Goal: Task Accomplishment & Management: Complete application form

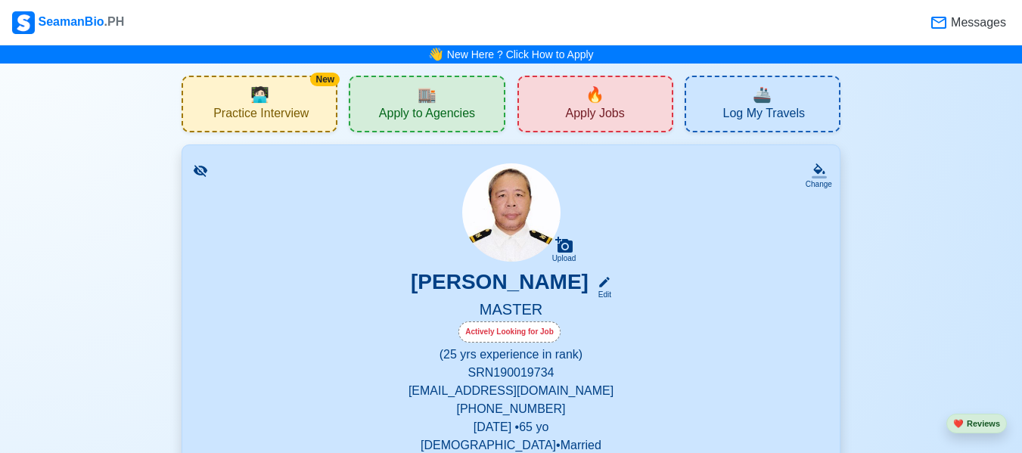
click at [585, 116] on span "Apply Jobs" at bounding box center [594, 115] width 59 height 19
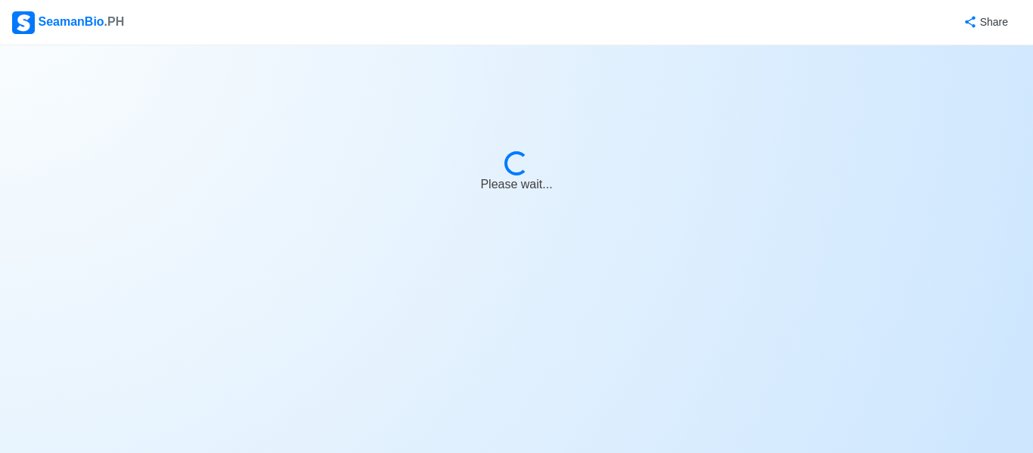
select select "Master"
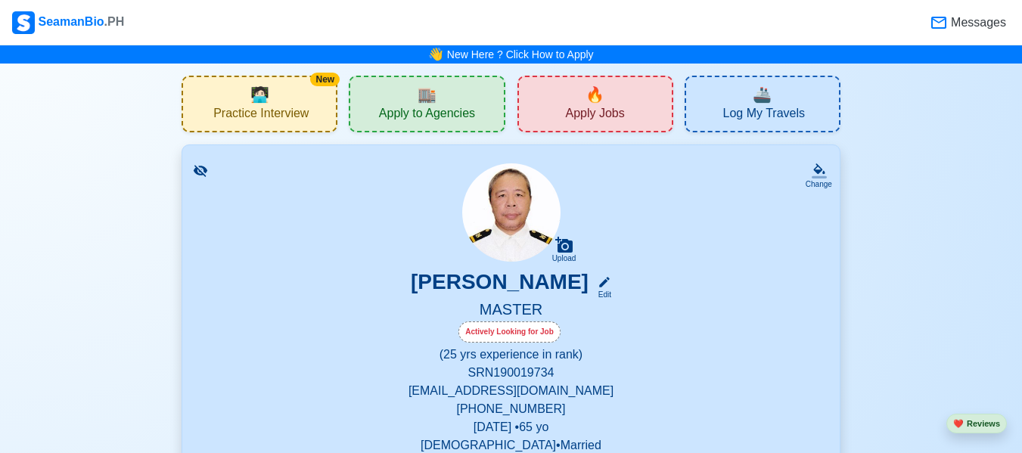
click at [439, 98] on div "🏬 Apply to Agencies" at bounding box center [427, 104] width 156 height 57
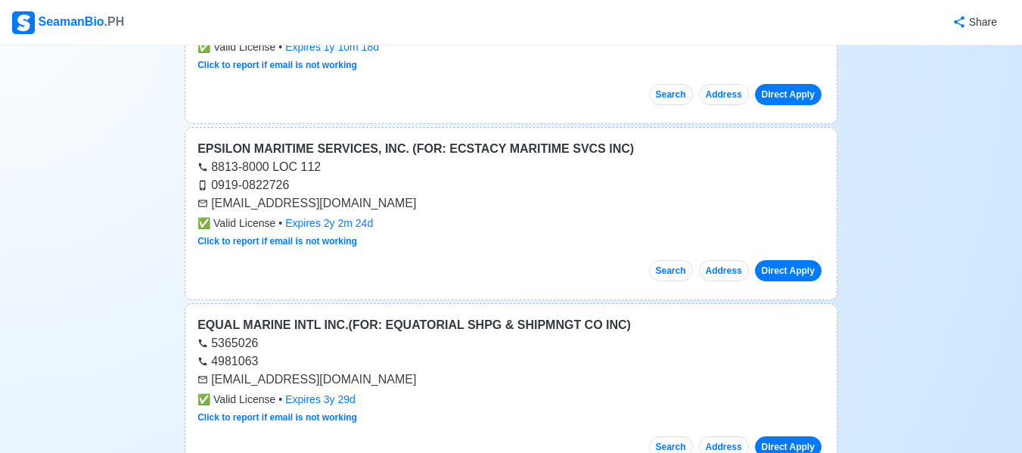
scroll to position [3550, 0]
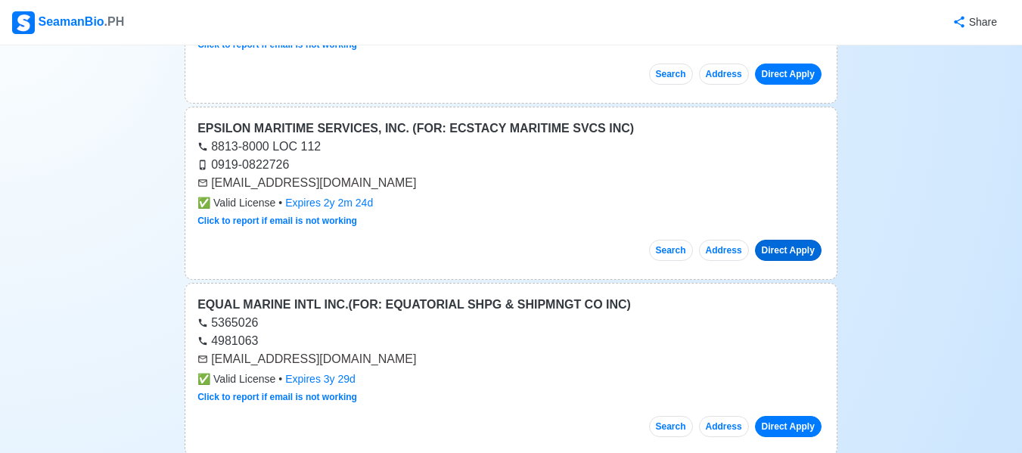
click at [618, 240] on link "Direct Apply" at bounding box center [788, 250] width 67 height 21
drag, startPoint x: 414, startPoint y: 168, endPoint x: 209, endPoint y: 165, distance: 204.2
click at [209, 174] on div "[EMAIL_ADDRESS][DOMAIN_NAME]" at bounding box center [510, 183] width 627 height 18
copy div "[EMAIL_ADDRESS][DOMAIN_NAME]"
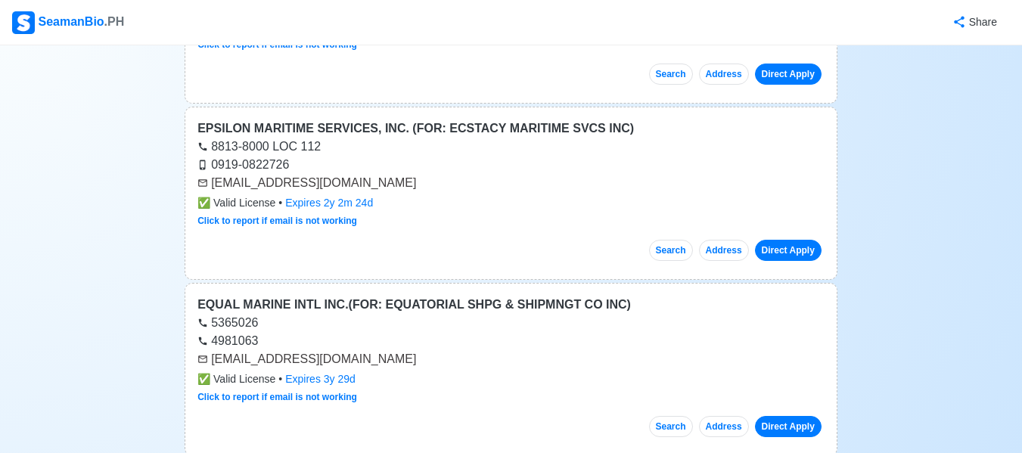
click at [575, 350] on div "[EMAIL_ADDRESS][DOMAIN_NAME]" at bounding box center [510, 359] width 627 height 18
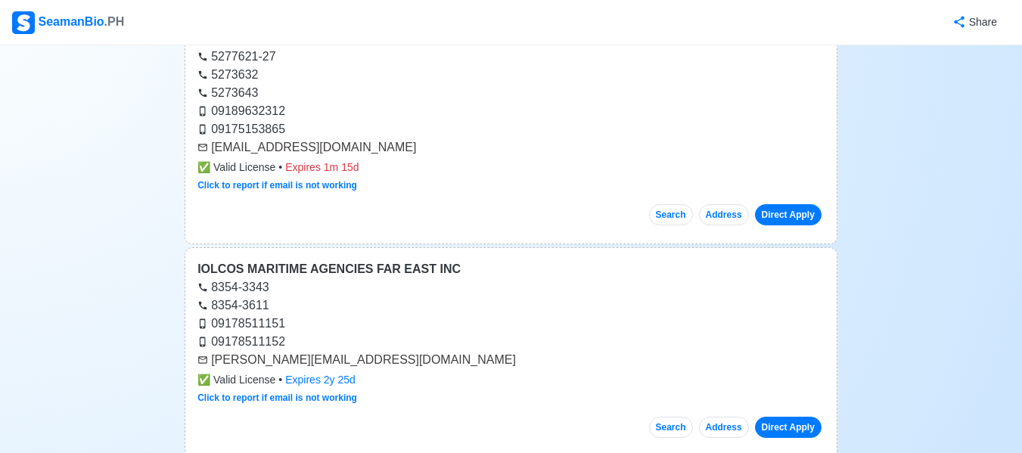
scroll to position [10719, 0]
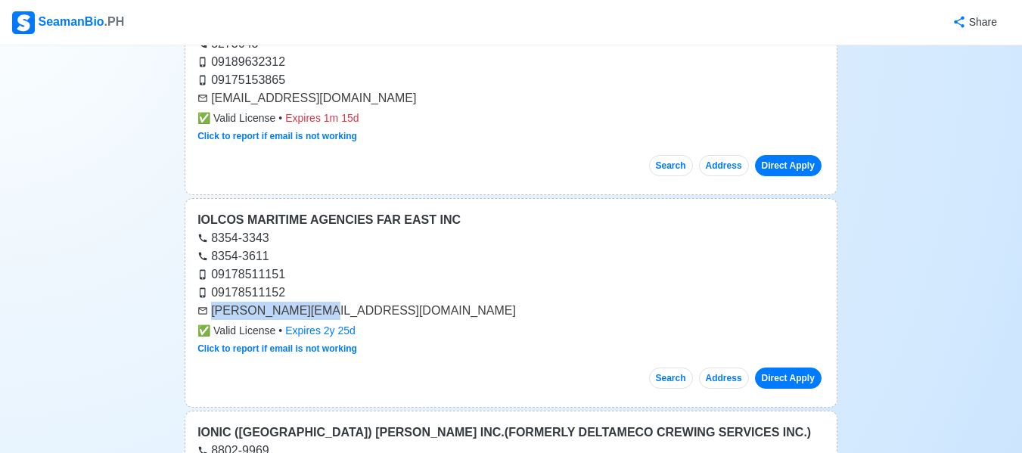
drag, startPoint x: 315, startPoint y: 291, endPoint x: 216, endPoint y: 290, distance: 98.3
click at [216, 302] on div "[PERSON_NAME][EMAIL_ADDRESS][DOMAIN_NAME]" at bounding box center [510, 311] width 627 height 18
copy div "[PERSON_NAME][EMAIL_ADDRESS][DOMAIN_NAME]"
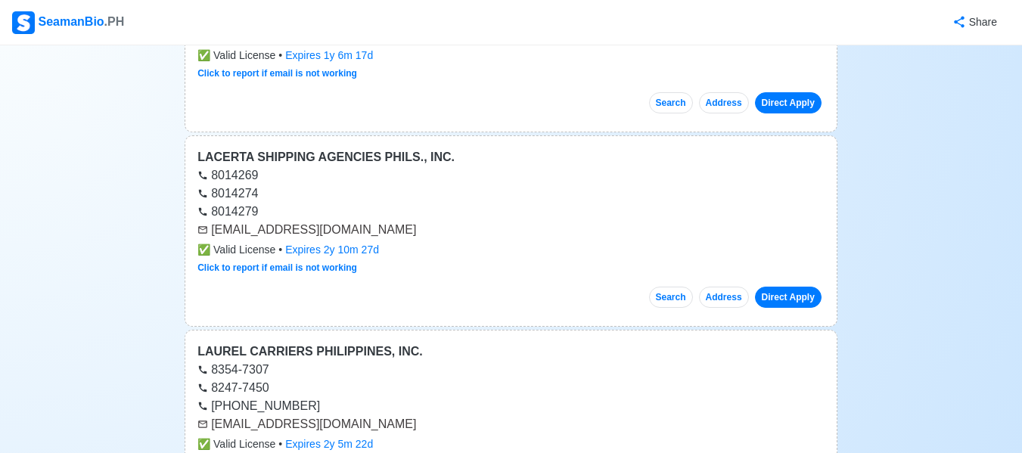
scroll to position [13125, 0]
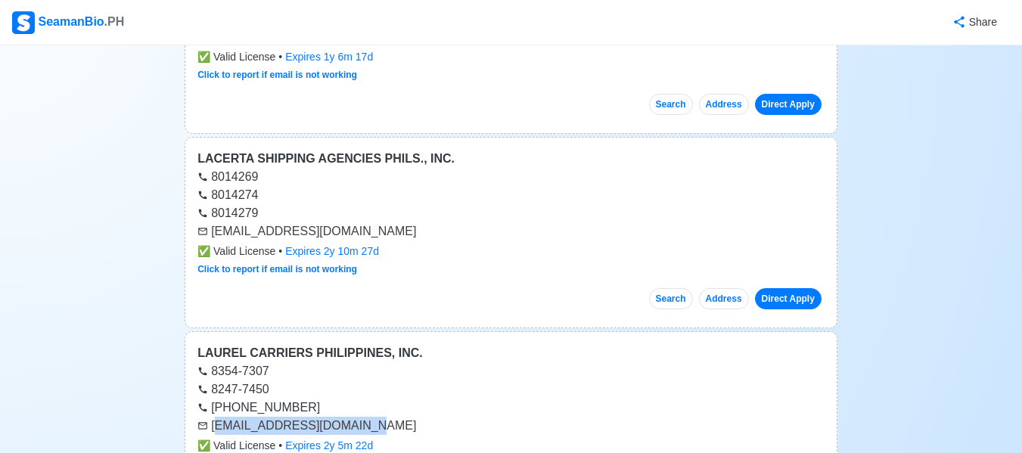
drag, startPoint x: 346, startPoint y: 409, endPoint x: 215, endPoint y: 408, distance: 130.8
click at [215, 417] on div "[EMAIL_ADDRESS][DOMAIN_NAME]" at bounding box center [510, 426] width 627 height 18
click at [349, 417] on div "[EMAIL_ADDRESS][DOMAIN_NAME]" at bounding box center [510, 426] width 627 height 18
drag, startPoint x: 349, startPoint y: 413, endPoint x: 211, endPoint y: 414, distance: 138.4
click at [211, 417] on div "[EMAIL_ADDRESS][DOMAIN_NAME]" at bounding box center [510, 426] width 627 height 18
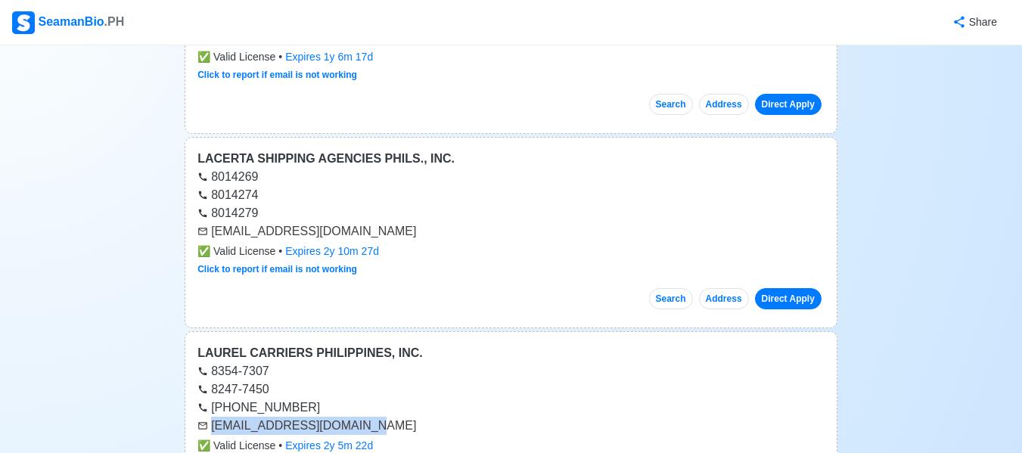
copy div "[EMAIL_ADDRESS][DOMAIN_NAME]"
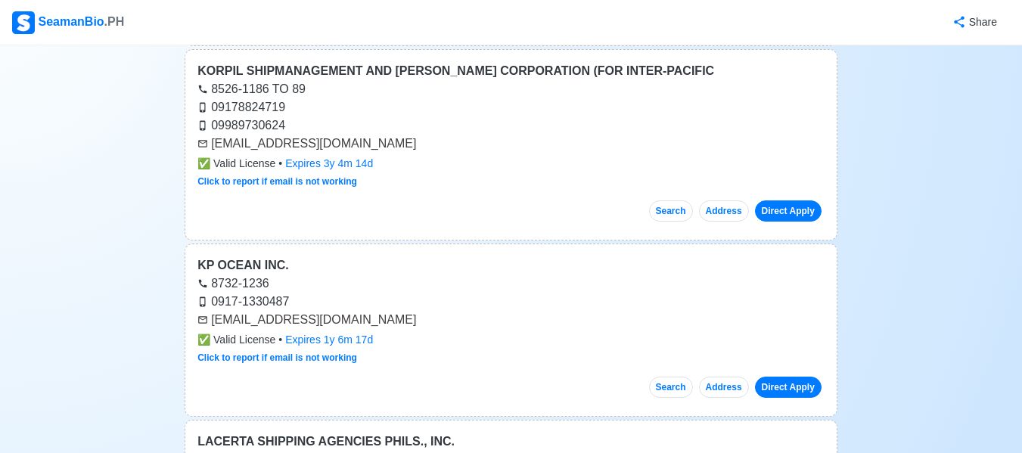
scroll to position [12832, 0]
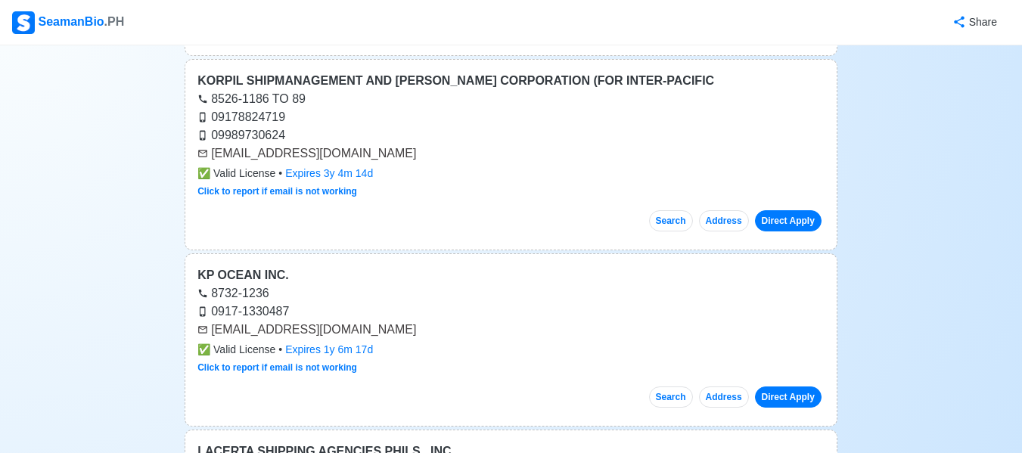
drag, startPoint x: 1027, startPoint y: 4, endPoint x: 620, endPoint y: 122, distance: 423.8
click at [618, 126] on div "09989730624" at bounding box center [510, 135] width 627 height 18
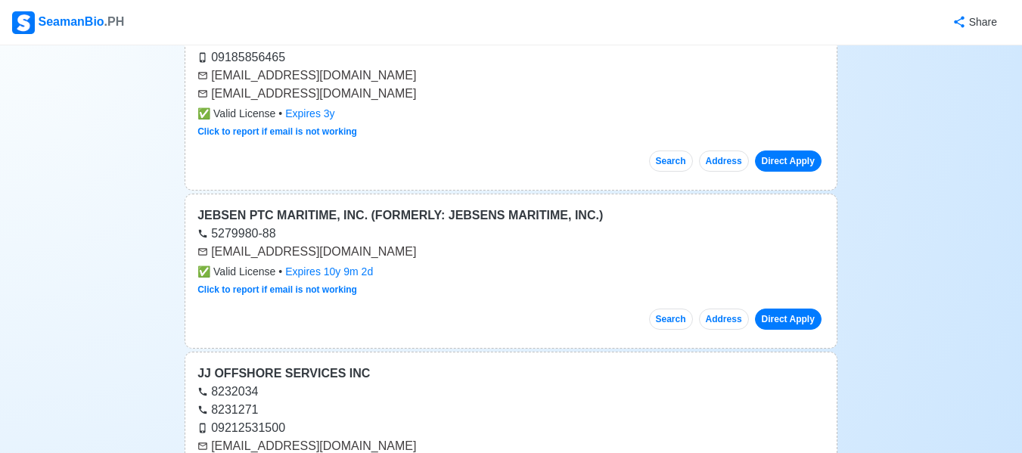
scroll to position [11561, 0]
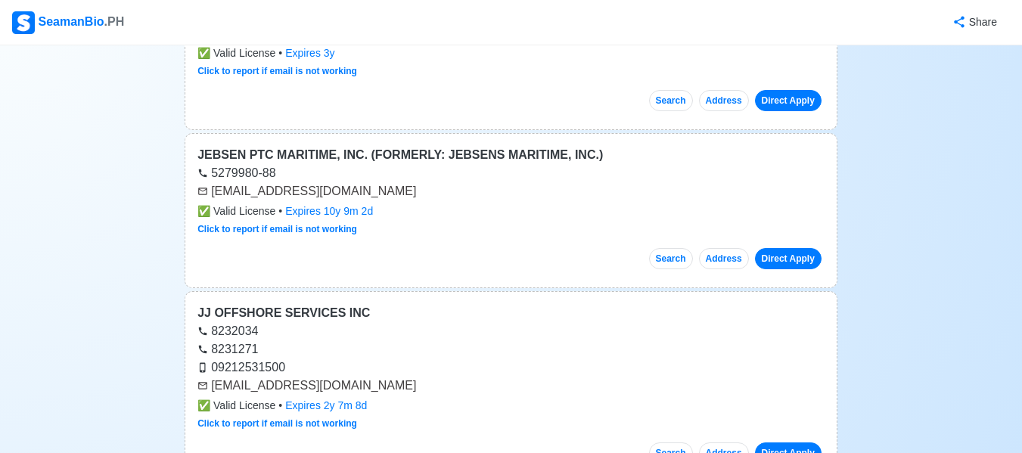
drag, startPoint x: 389, startPoint y: 175, endPoint x: 211, endPoint y: 177, distance: 177.7
click at [211, 182] on div "[EMAIL_ADDRESS][DOMAIN_NAME]" at bounding box center [510, 191] width 627 height 18
copy div "[EMAIL_ADDRESS][DOMAIN_NAME]"
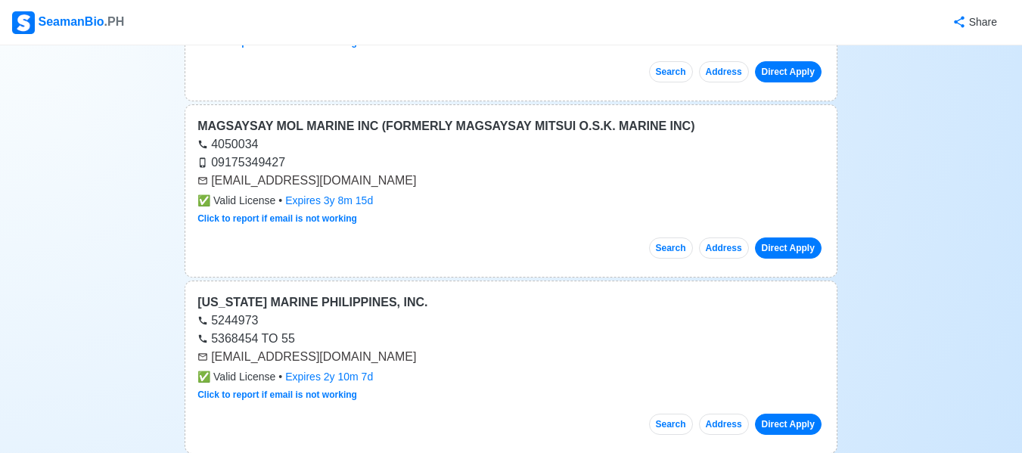
scroll to position [14648, 0]
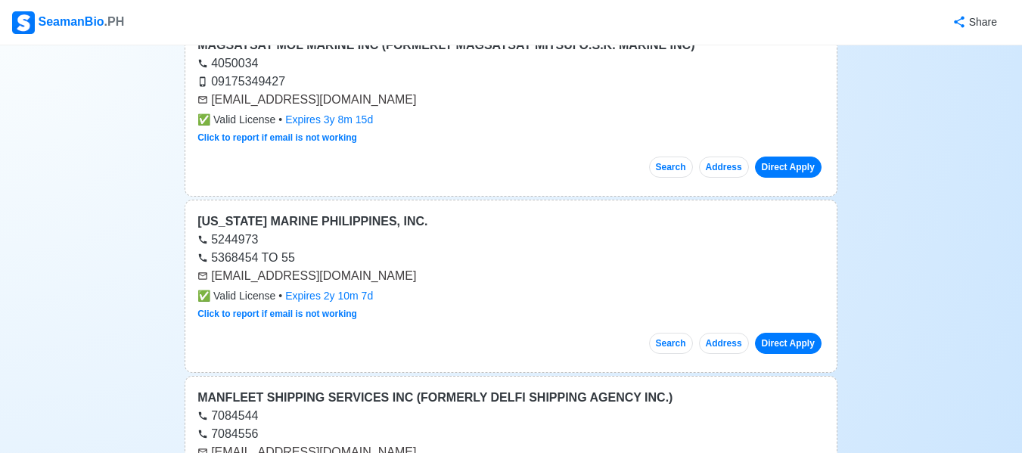
drag, startPoint x: 417, startPoint y: 260, endPoint x: 206, endPoint y: 248, distance: 211.3
click at [206, 267] on div "[EMAIL_ADDRESS][DOMAIN_NAME]" at bounding box center [510, 276] width 627 height 18
copy div "[EMAIL_ADDRESS][DOMAIN_NAME]"
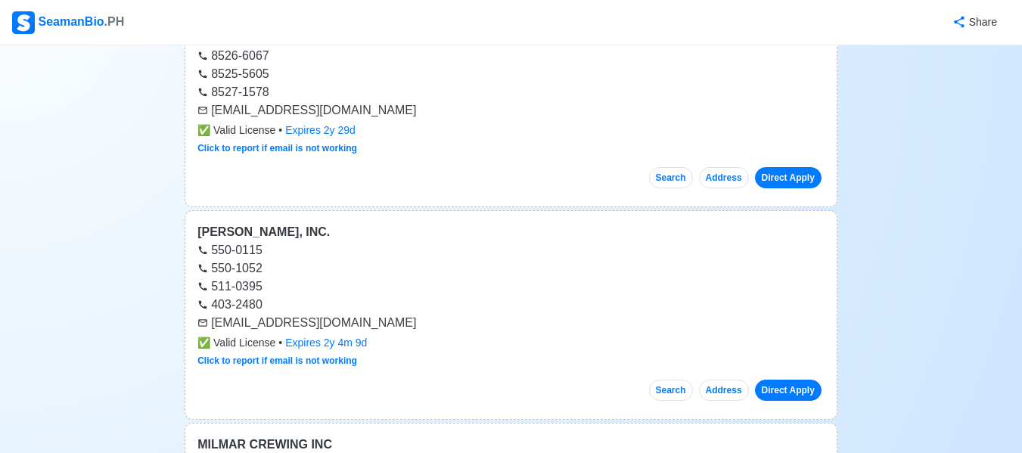
scroll to position [17933, 0]
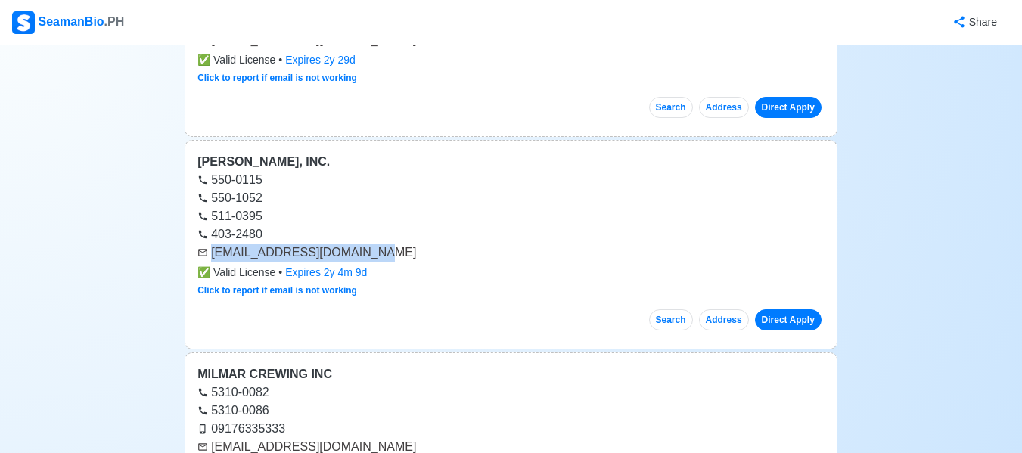
drag, startPoint x: 363, startPoint y: 232, endPoint x: 211, endPoint y: 232, distance: 152.0
click at [211, 243] on div "[EMAIL_ADDRESS][DOMAIN_NAME]" at bounding box center [510, 252] width 627 height 18
copy div "[EMAIL_ADDRESS][DOMAIN_NAME]"
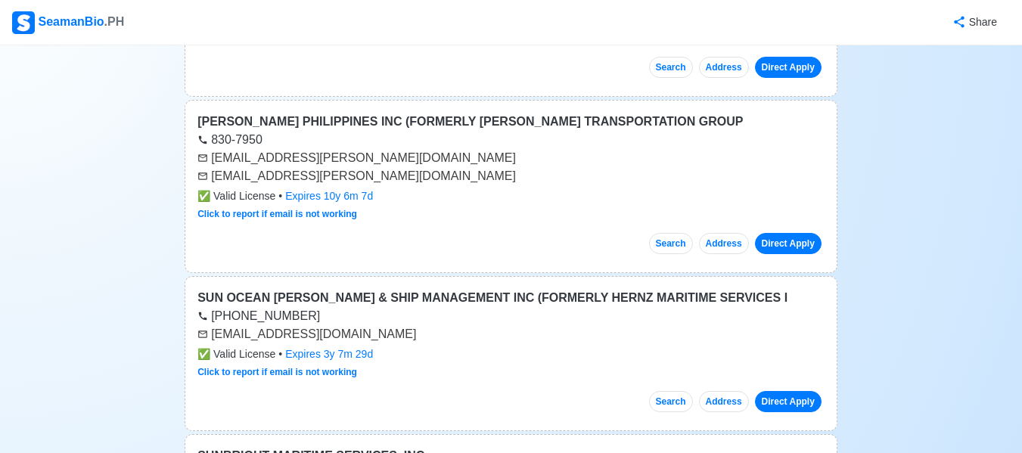
scroll to position [36570, 0]
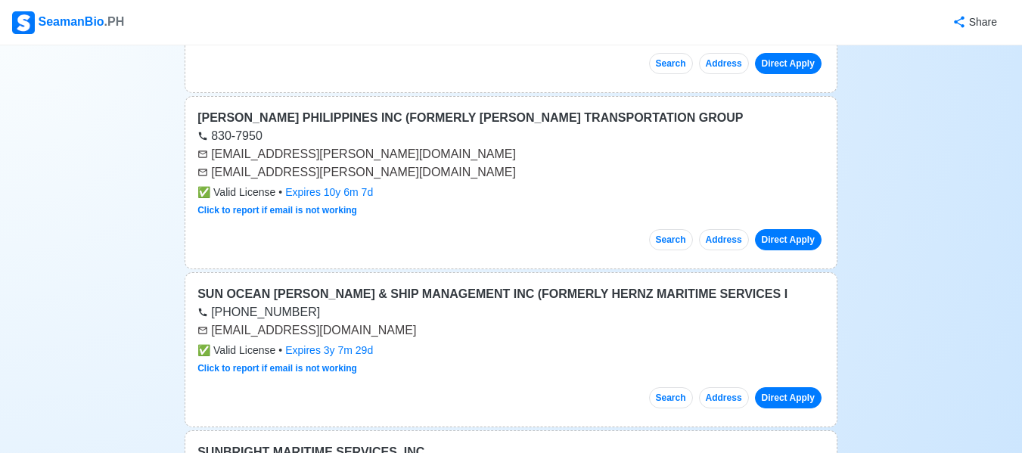
drag, startPoint x: 405, startPoint y: 259, endPoint x: 209, endPoint y: 262, distance: 195.1
click at [209, 321] on div "[EMAIL_ADDRESS][DOMAIN_NAME]" at bounding box center [510, 330] width 627 height 18
copy div "[EMAIL_ADDRESS][DOMAIN_NAME]"
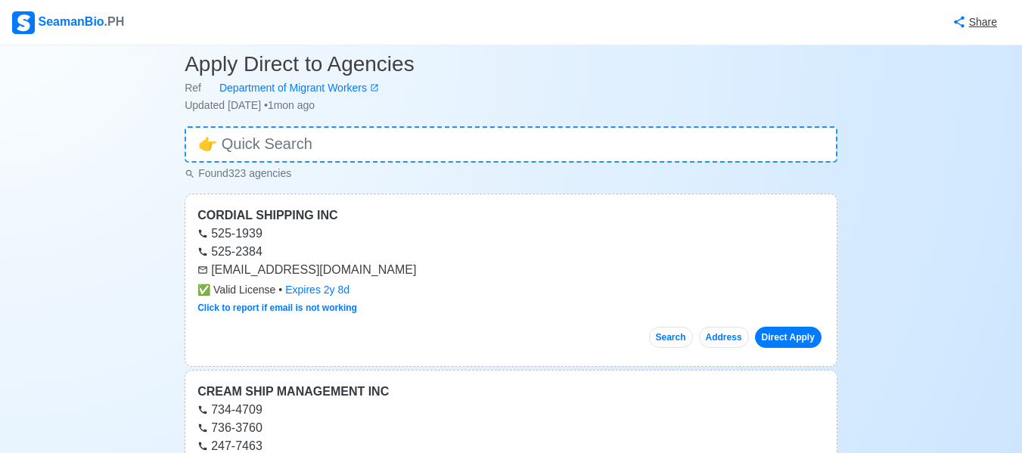
scroll to position [60, 0]
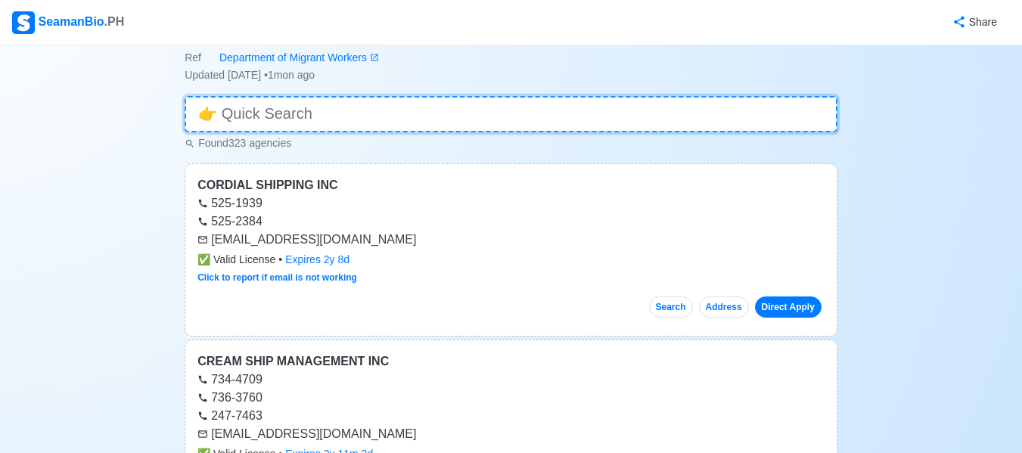
click at [618, 105] on input at bounding box center [511, 114] width 653 height 36
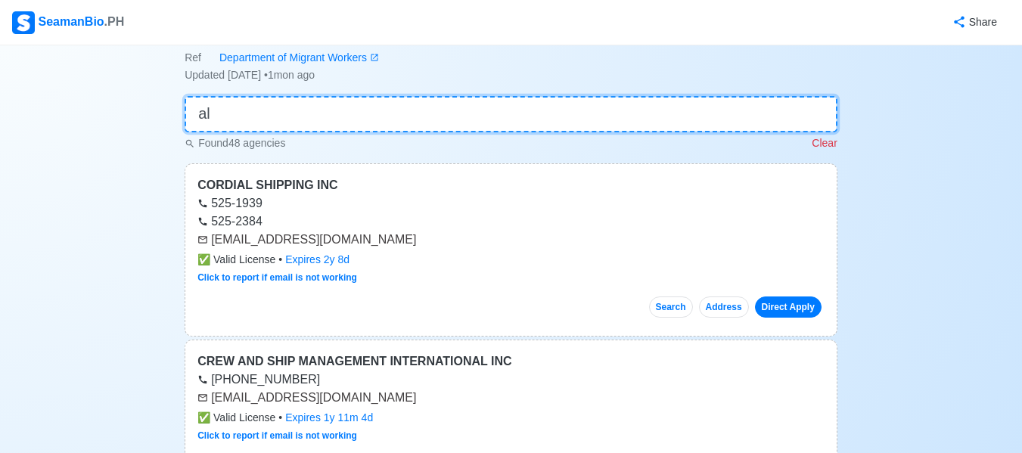
type input "a"
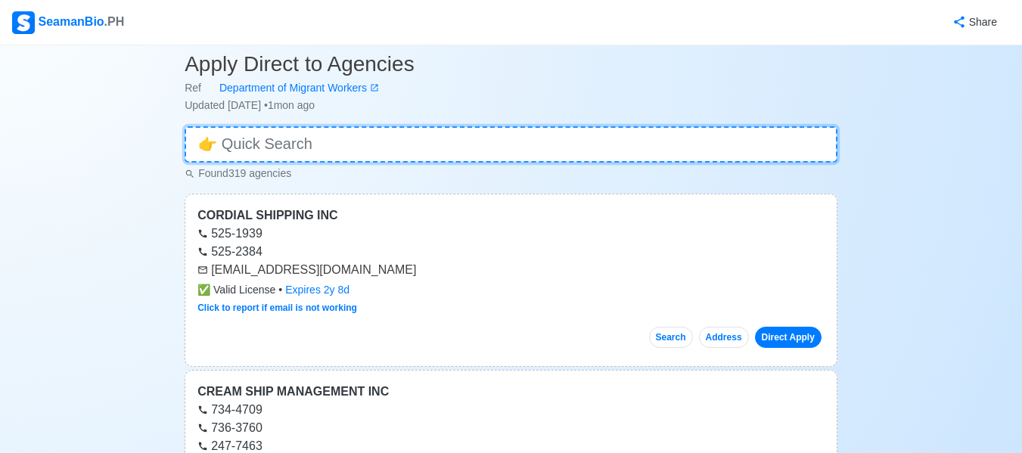
scroll to position [0, 0]
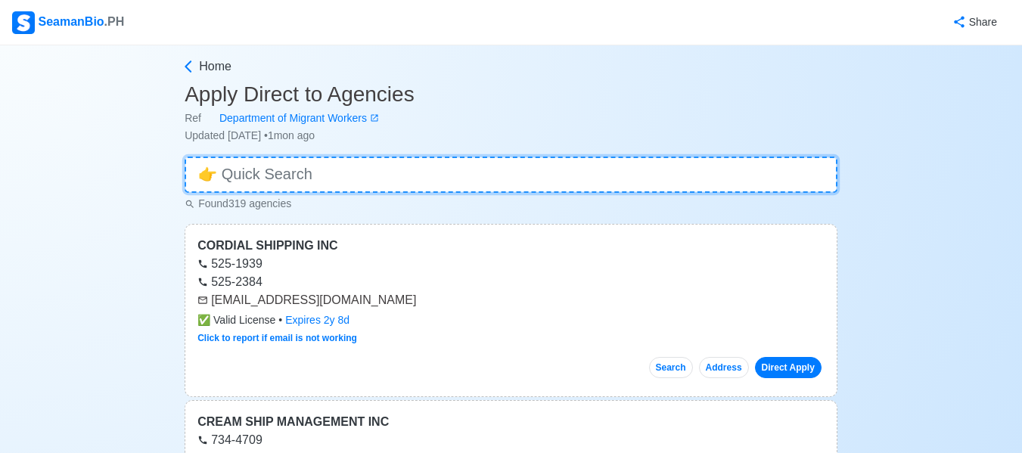
click at [378, 178] on input at bounding box center [511, 175] width 653 height 36
click at [379, 173] on input at bounding box center [511, 175] width 653 height 36
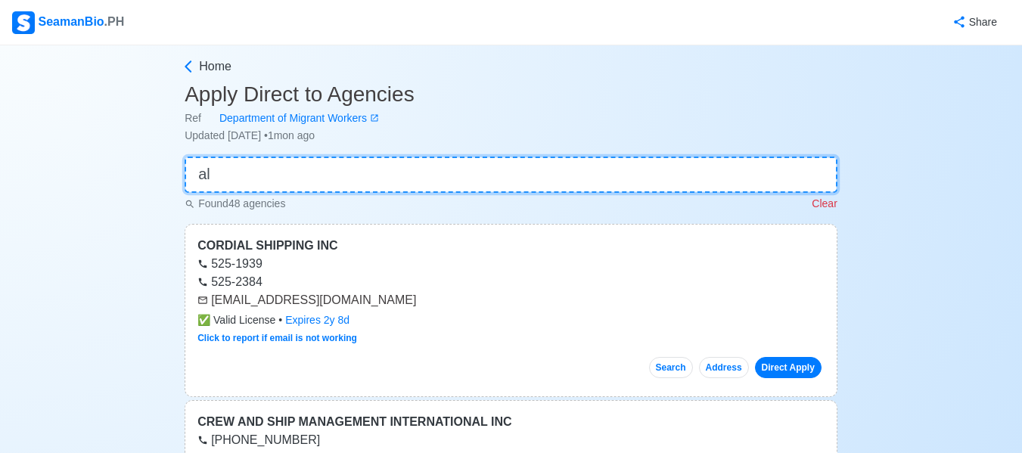
type input "a"
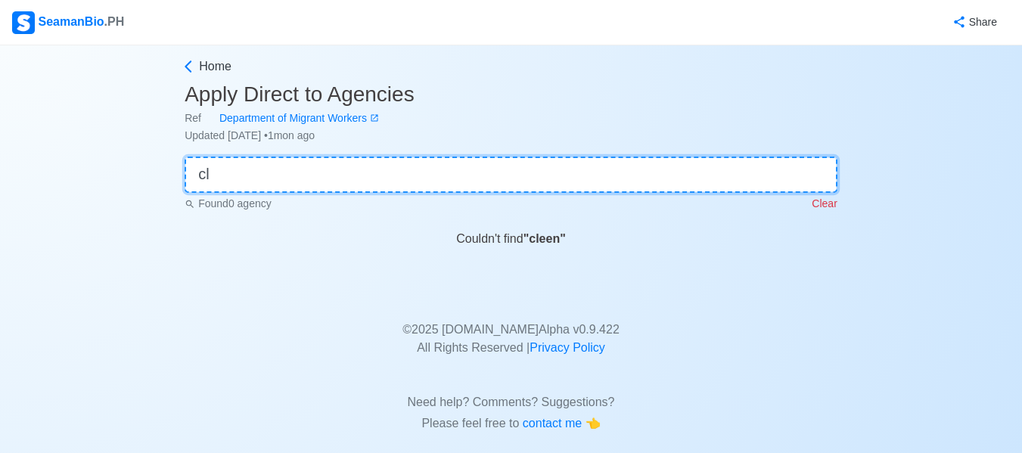
type input "c"
type input "k"
type input "c"
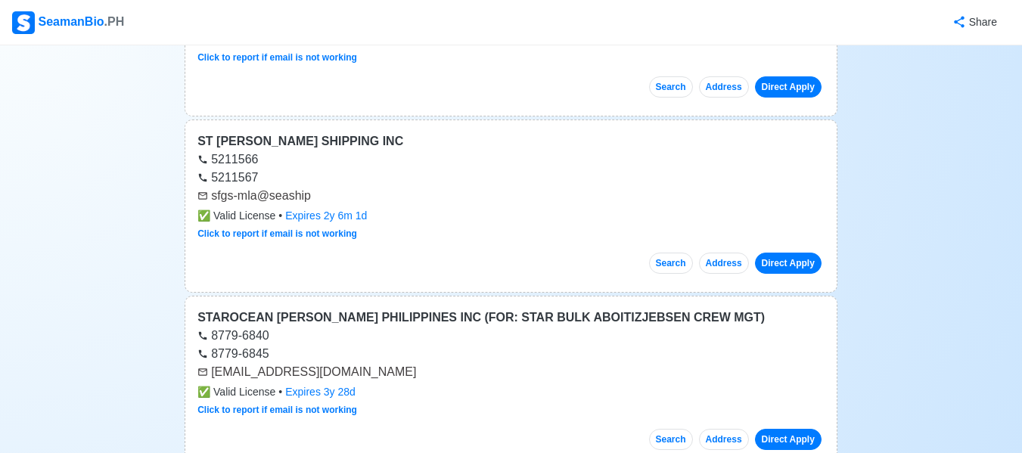
scroll to position [36464, 0]
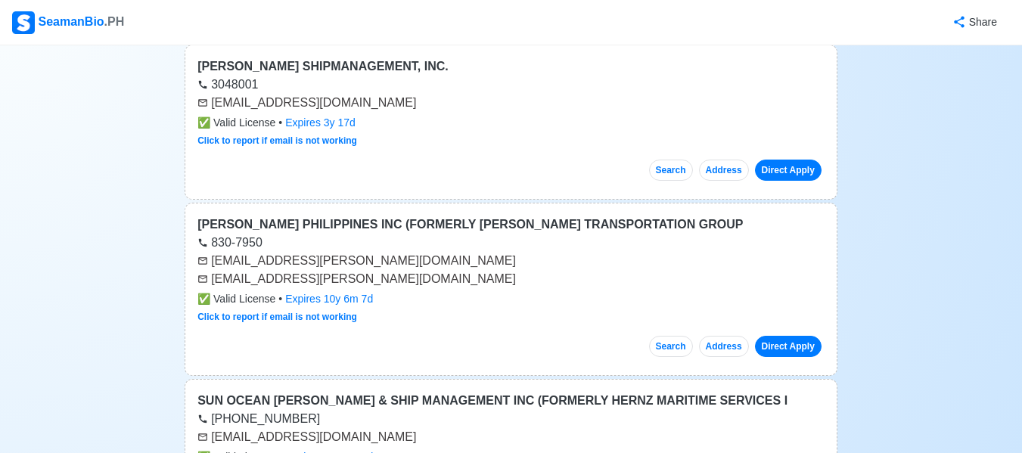
click at [618, 428] on div "[EMAIL_ADDRESS][DOMAIN_NAME]" at bounding box center [510, 437] width 627 height 18
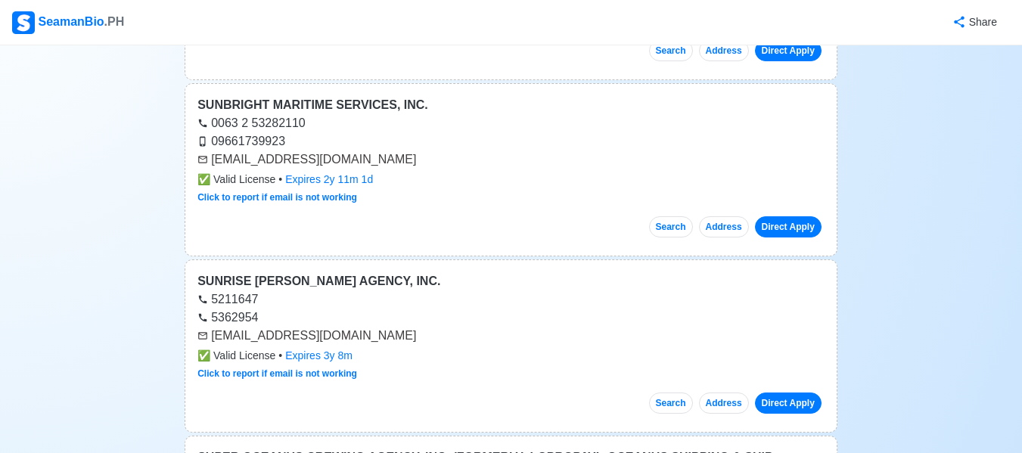
scroll to position [36867, 0]
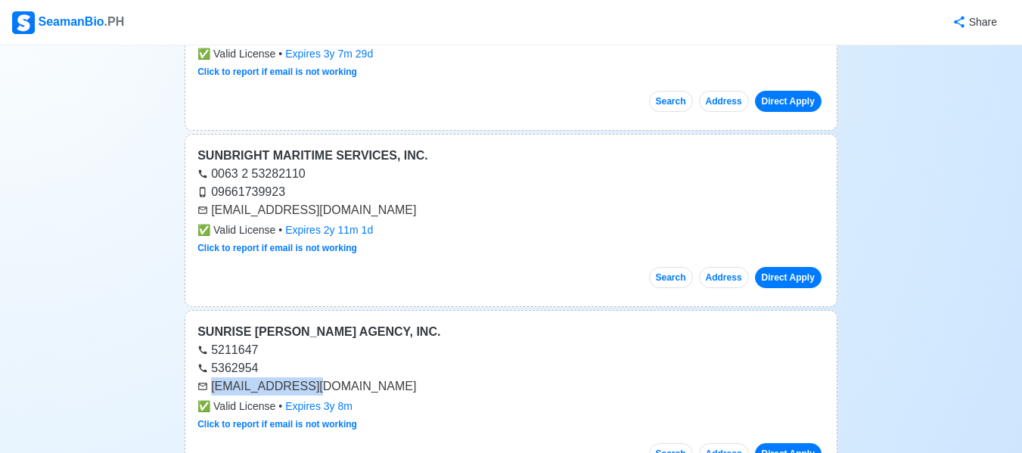
drag, startPoint x: 318, startPoint y: 316, endPoint x: 212, endPoint y: 312, distance: 105.9
click at [212, 377] on div "[EMAIL_ADDRESS][DOMAIN_NAME]" at bounding box center [510, 386] width 627 height 18
copy div "[EMAIL_ADDRESS][DOMAIN_NAME]"
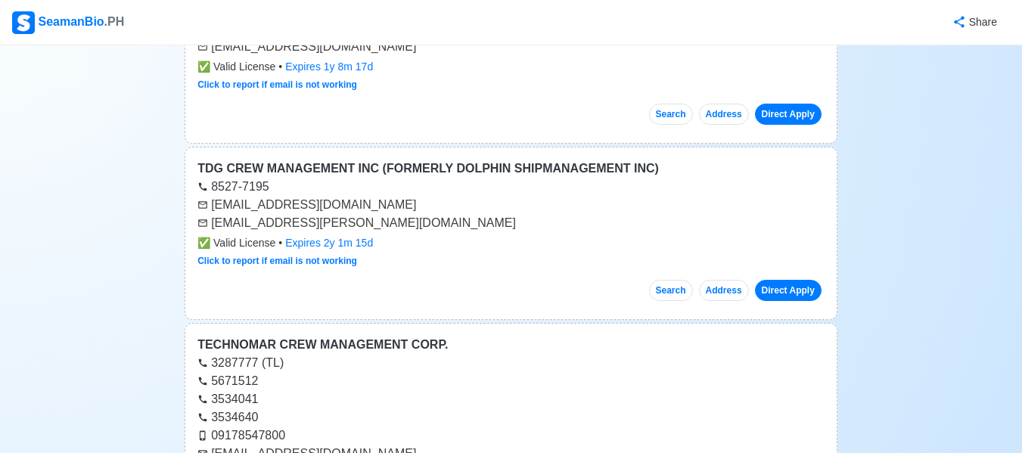
scroll to position [38561, 0]
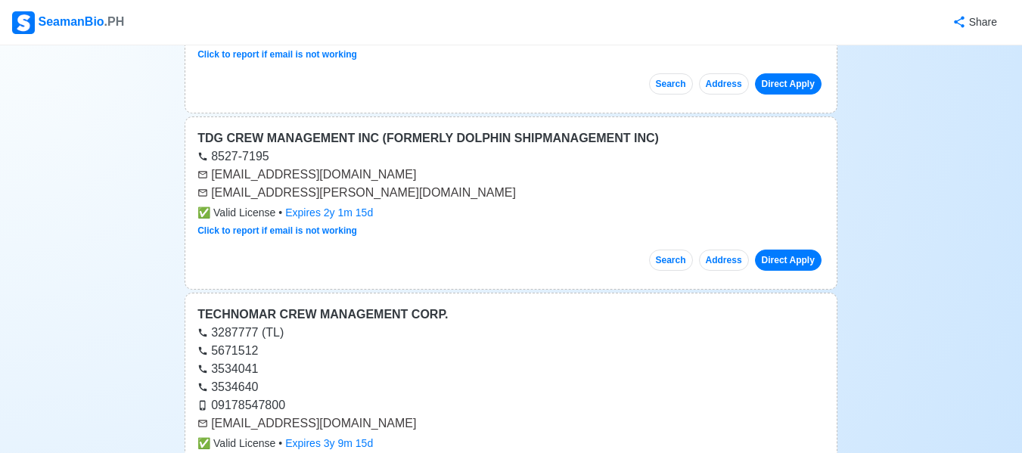
drag, startPoint x: 412, startPoint y: 356, endPoint x: 211, endPoint y: 352, distance: 201.2
click at [211, 414] on div "[EMAIL_ADDRESS][DOMAIN_NAME]" at bounding box center [510, 423] width 627 height 18
copy div "[EMAIL_ADDRESS][DOMAIN_NAME]"
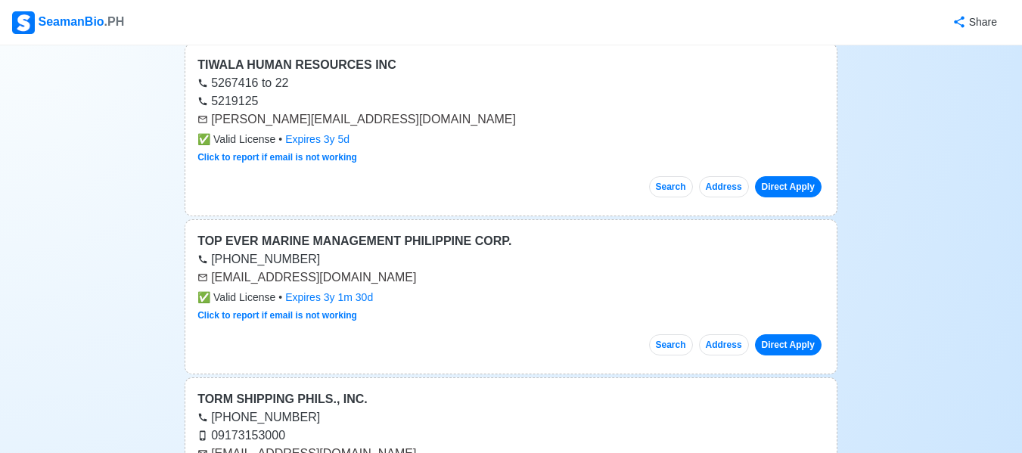
scroll to position [39377, 0]
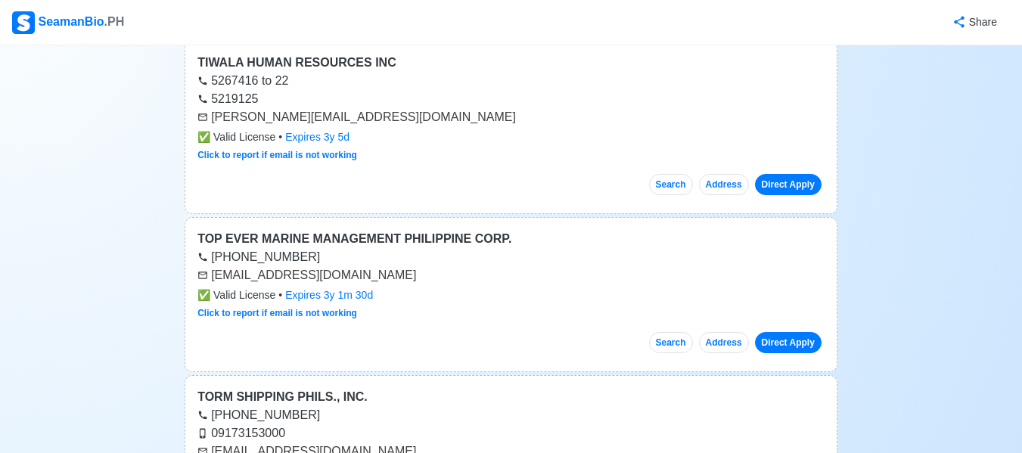
drag, startPoint x: 389, startPoint y: 204, endPoint x: 210, endPoint y: 203, distance: 178.5
click at [210, 266] on div "[EMAIL_ADDRESS][DOMAIN_NAME]" at bounding box center [510, 275] width 627 height 18
copy div "[EMAIL_ADDRESS][DOMAIN_NAME]"
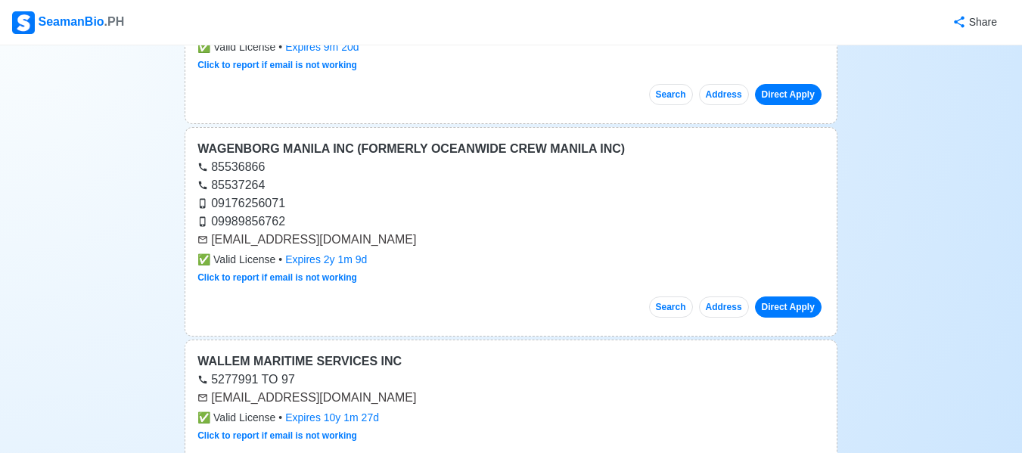
scroll to position [44519, 0]
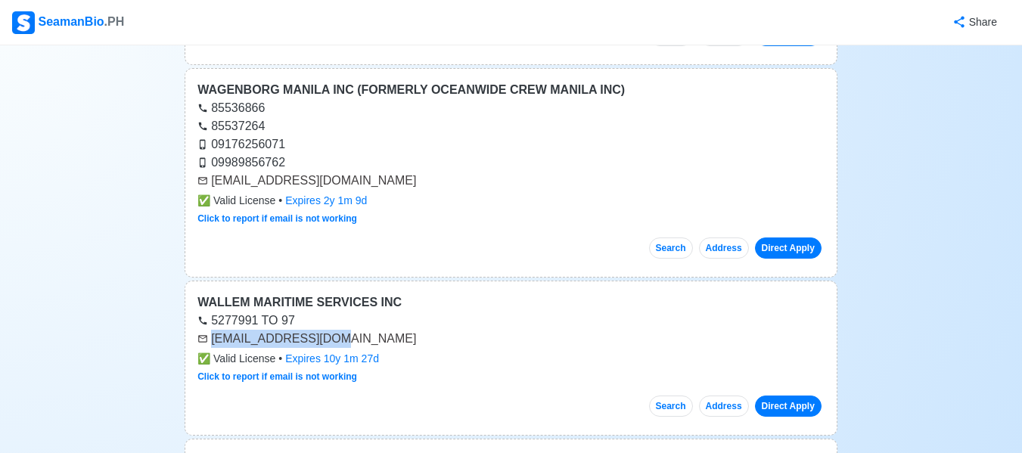
drag, startPoint x: 334, startPoint y: 269, endPoint x: 205, endPoint y: 272, distance: 129.3
click at [205, 330] on div "[EMAIL_ADDRESS][DOMAIN_NAME]" at bounding box center [510, 339] width 627 height 18
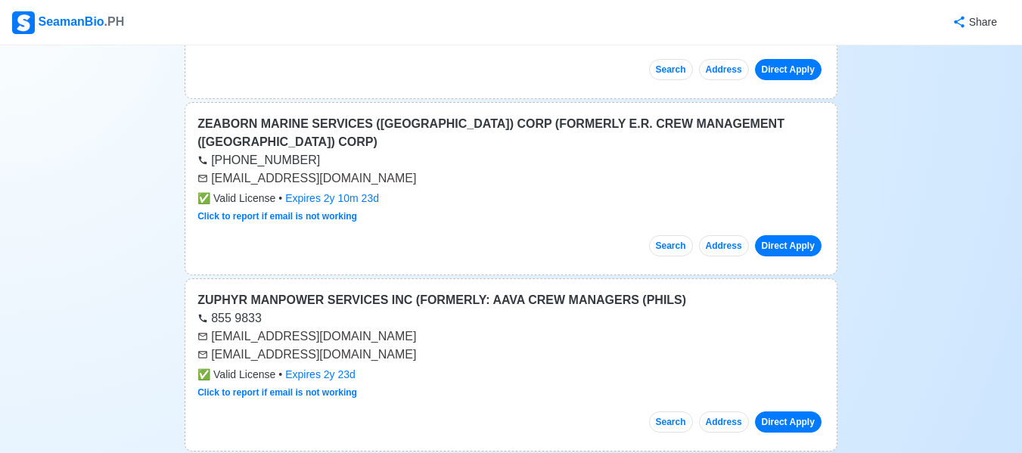
scroll to position [45396, 0]
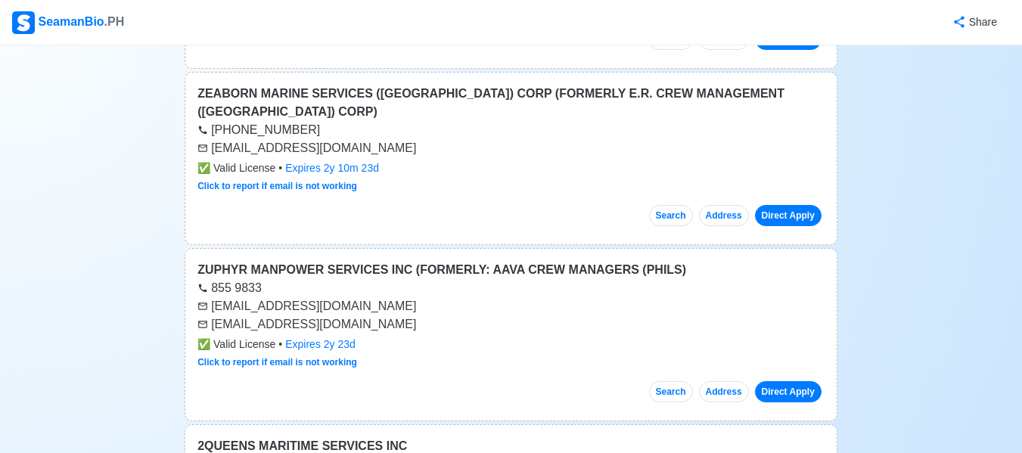
drag, startPoint x: 417, startPoint y: 219, endPoint x: 210, endPoint y: 218, distance: 206.4
click at [210, 315] on div "[EMAIL_ADDRESS][DOMAIN_NAME]" at bounding box center [510, 324] width 627 height 18
drag, startPoint x: 395, startPoint y: 198, endPoint x: 322, endPoint y: 203, distance: 72.8
click at [322, 297] on div "[EMAIL_ADDRESS][DOMAIN_NAME]" at bounding box center [510, 306] width 627 height 18
click at [395, 297] on div "[EMAIL_ADDRESS][DOMAIN_NAME]" at bounding box center [510, 306] width 627 height 18
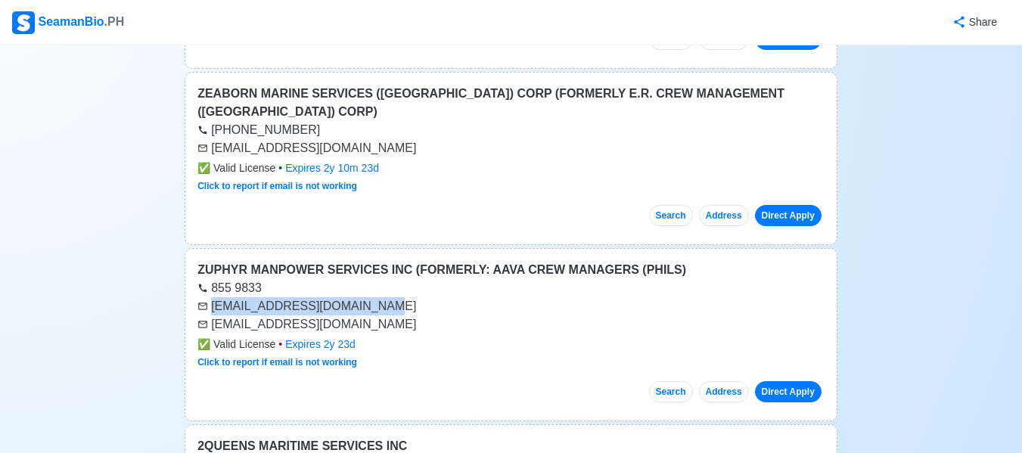
drag, startPoint x: 390, startPoint y: 199, endPoint x: 204, endPoint y: 197, distance: 186.0
click at [204, 297] on div "[EMAIL_ADDRESS][DOMAIN_NAME]" at bounding box center [510, 306] width 627 height 18
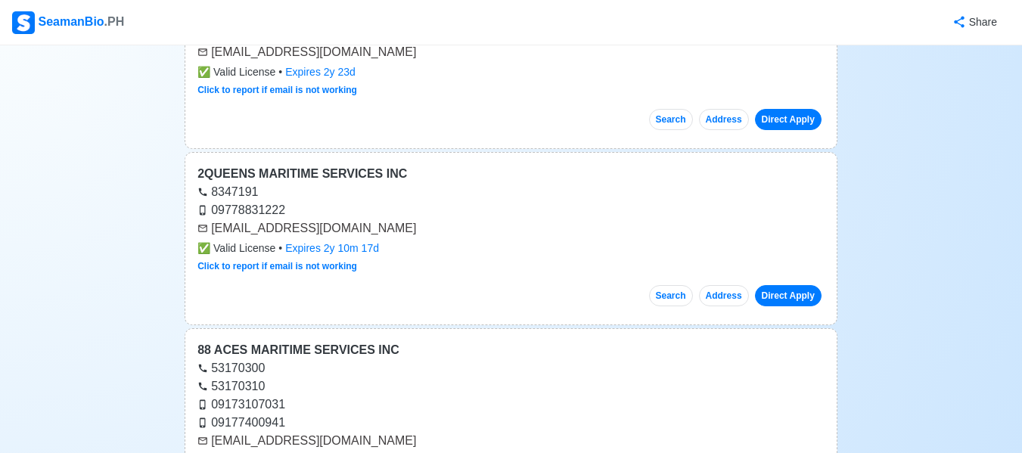
scroll to position [45699, 0]
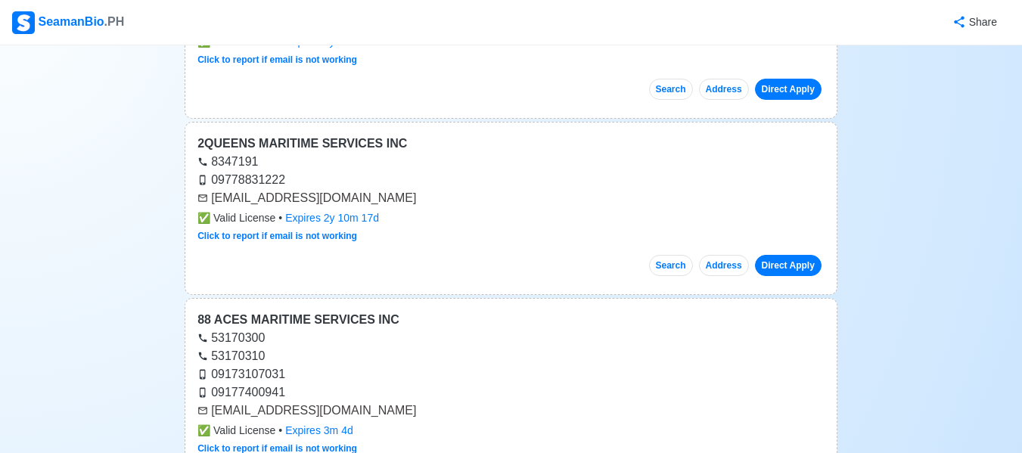
drag, startPoint x: 420, startPoint y: 305, endPoint x: 209, endPoint y: 305, distance: 211.0
click at [209, 402] on div "[EMAIL_ADDRESS][DOMAIN_NAME]" at bounding box center [510, 411] width 627 height 18
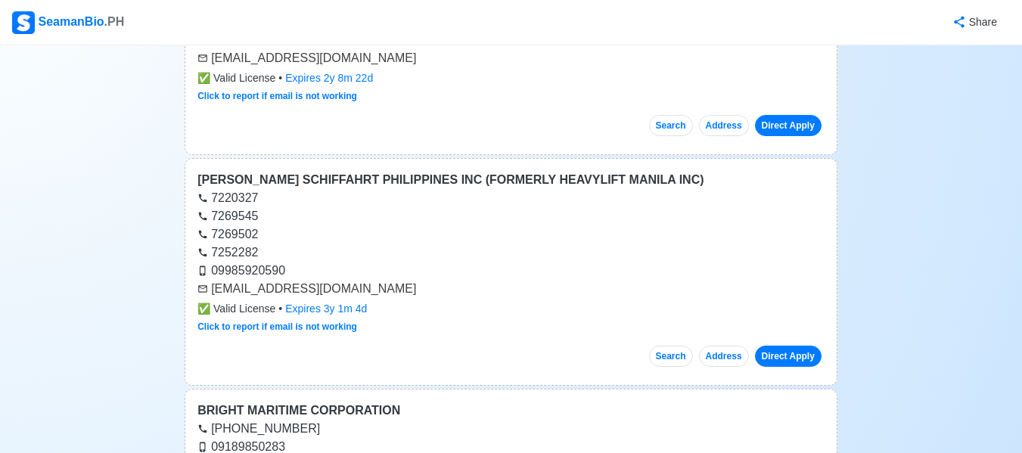
scroll to position [53986, 0]
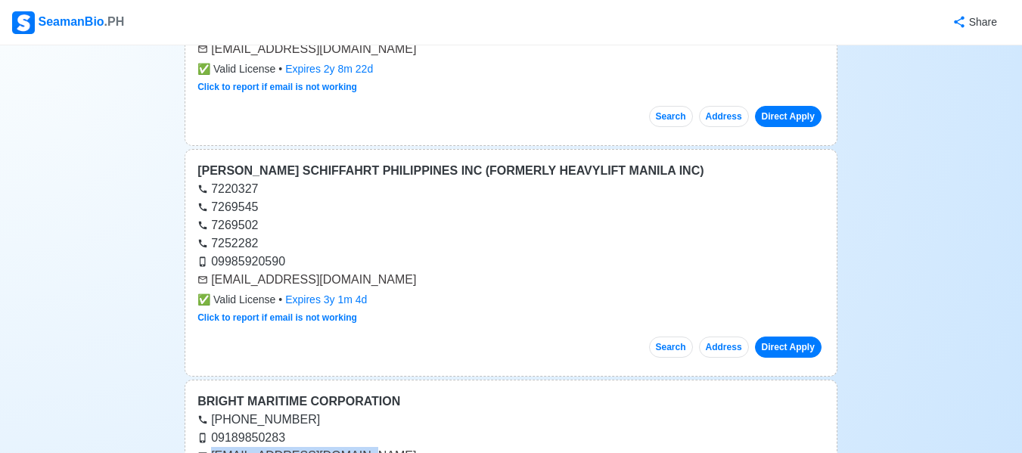
drag, startPoint x: 357, startPoint y: 349, endPoint x: 212, endPoint y: 346, distance: 145.2
click at [212, 447] on div "[EMAIL_ADDRESS][DOMAIN_NAME]" at bounding box center [510, 456] width 627 height 18
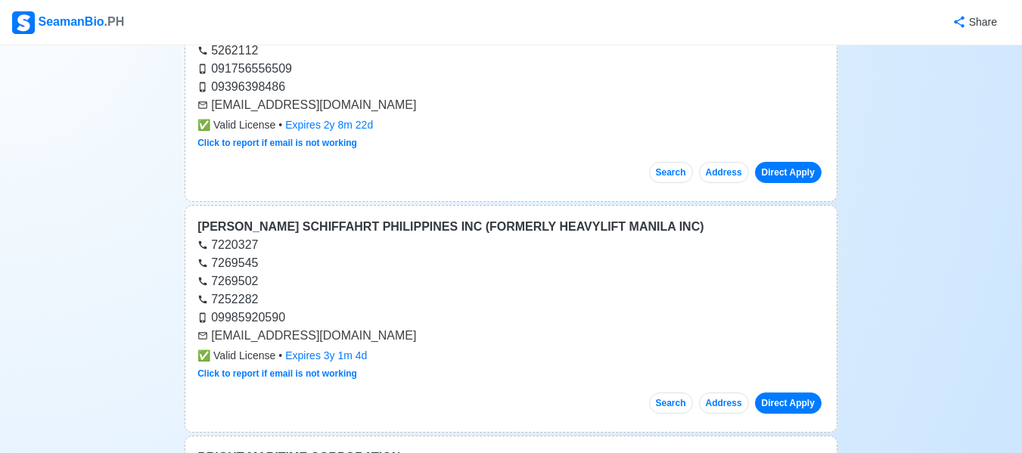
scroll to position [53927, 0]
